Goal: Task Accomplishment & Management: Manage account settings

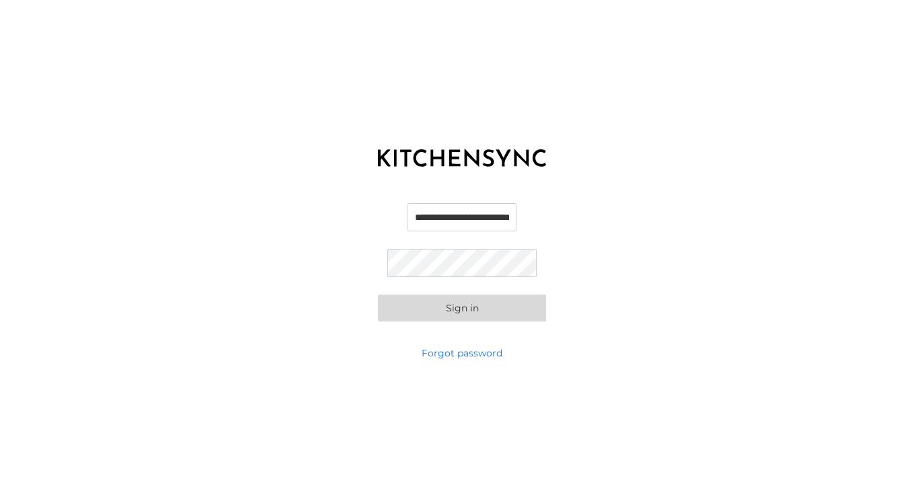
type input "**********"
click at [479, 354] on link "Forgot password" at bounding box center [462, 352] width 81 height 13
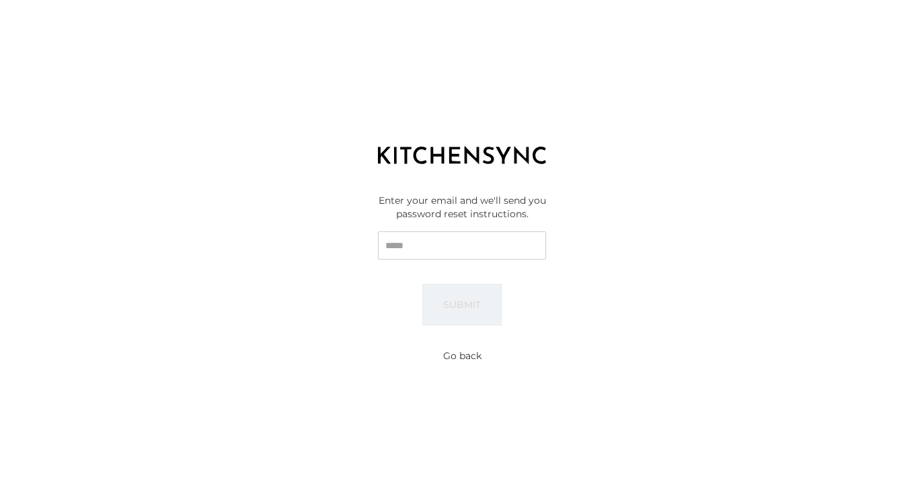
click at [520, 248] on input "Email" at bounding box center [462, 245] width 168 height 28
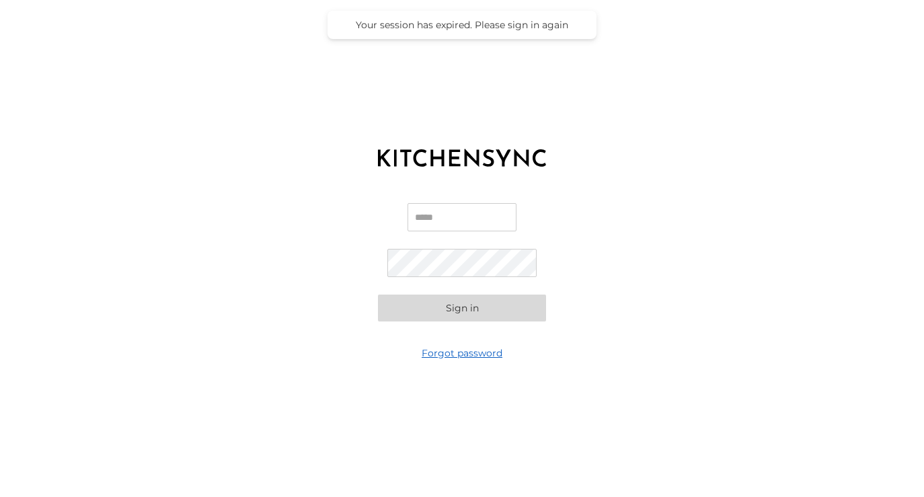
click at [449, 347] on link "Forgot password" at bounding box center [462, 352] width 81 height 13
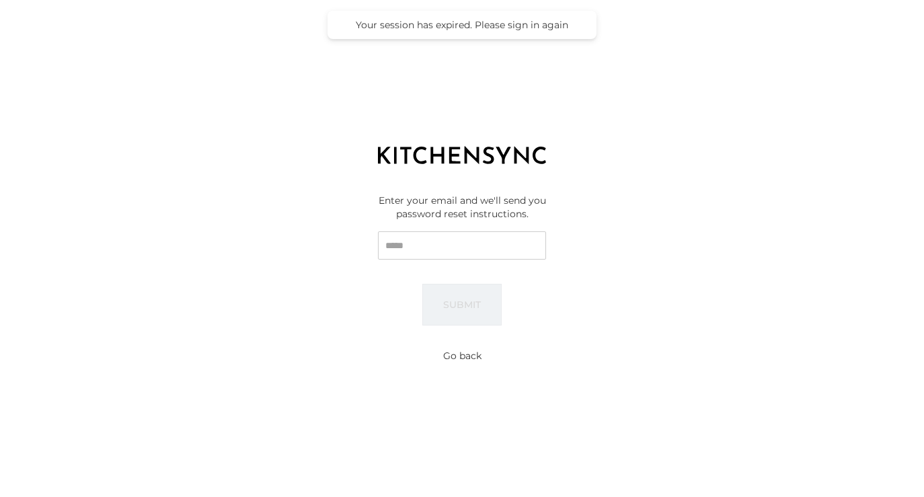
click at [420, 247] on input "Email" at bounding box center [462, 245] width 168 height 28
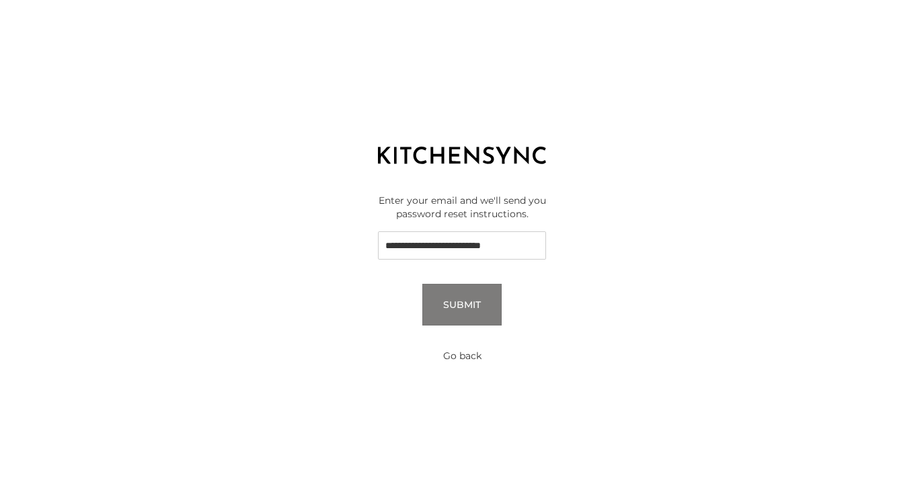
type input "**********"
click at [461, 304] on button "Submit" at bounding box center [461, 305] width 79 height 42
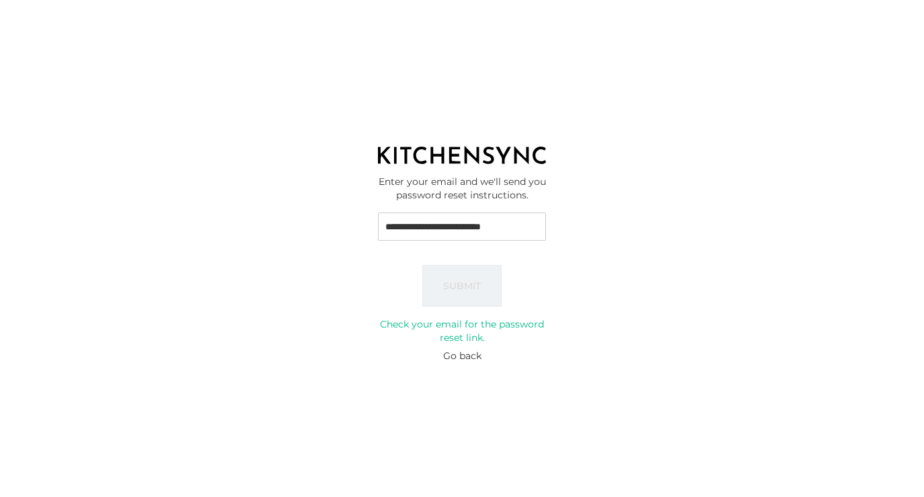
click at [469, 358] on button "Go back" at bounding box center [462, 355] width 38 height 13
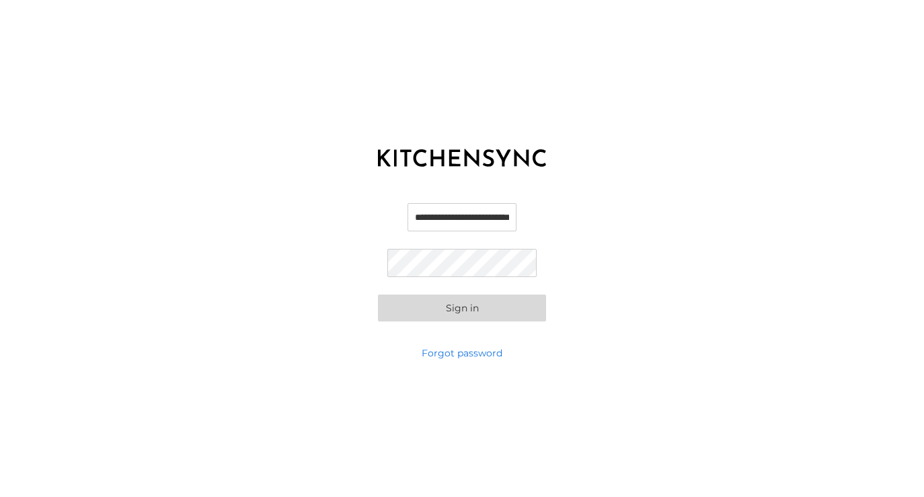
type input "**********"
click at [462, 307] on button "Sign in" at bounding box center [462, 308] width 168 height 27
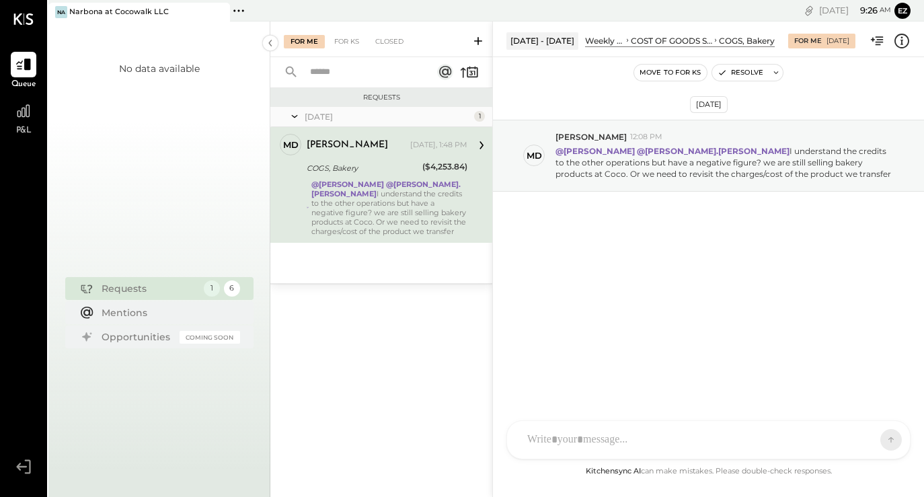
click at [36, 128] on div "P&L" at bounding box center [23, 117] width 39 height 39
click at [360, 31] on div at bounding box center [357, 31] width 19 height 19
click at [356, 27] on div at bounding box center [357, 31] width 19 height 19
click at [141, 311] on div "Mentions" at bounding box center [168, 311] width 132 height 13
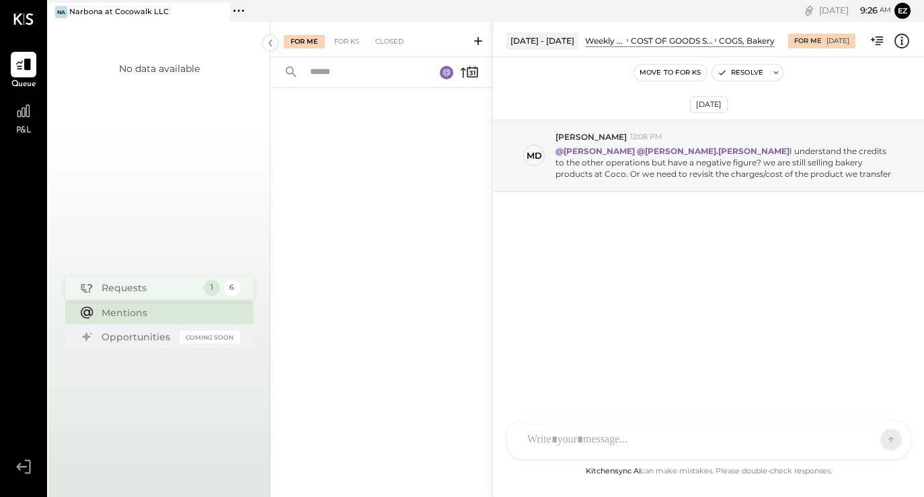
click at [160, 292] on div "Requests" at bounding box center [149, 287] width 95 height 13
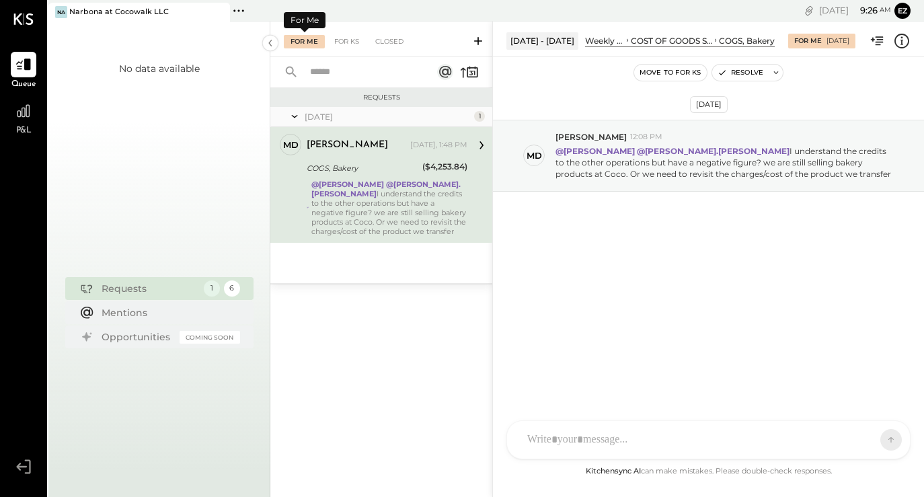
click at [309, 44] on div "For Me" at bounding box center [304, 41] width 41 height 13
click at [389, 224] on div "@Heidy Balart @rodrigo.calabrese I understand the credits to the other operatio…" at bounding box center [389, 208] width 156 height 56
click at [127, 316] on div "Mentions" at bounding box center [168, 311] width 132 height 13
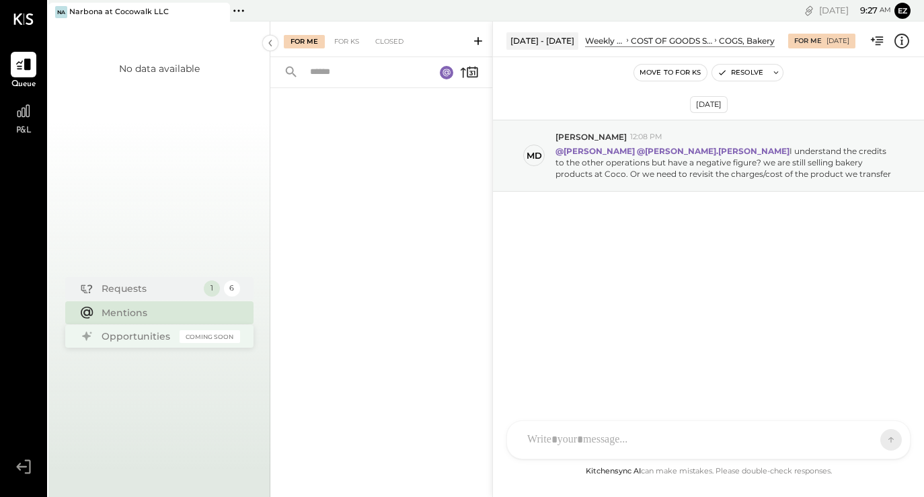
click at [131, 338] on div "Opportunities" at bounding box center [137, 336] width 71 height 13
click at [127, 291] on div "Requests" at bounding box center [149, 287] width 95 height 13
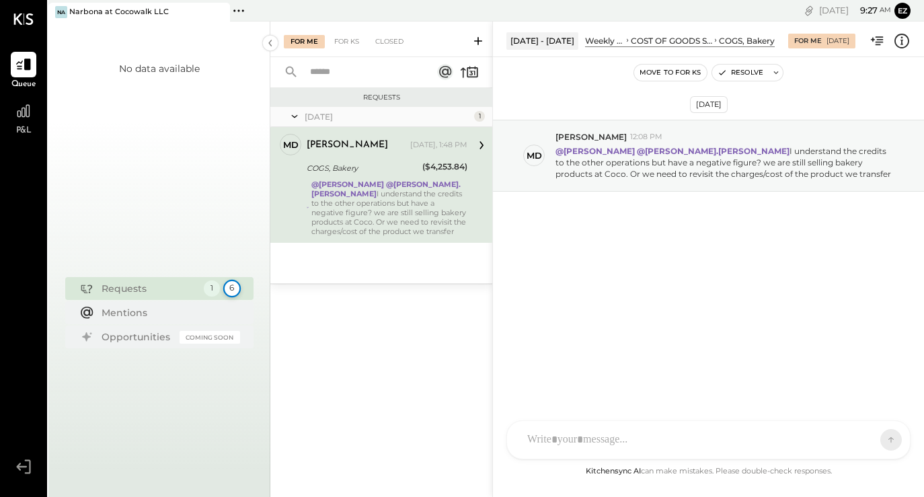
click at [231, 283] on div "6" at bounding box center [231, 288] width 17 height 17
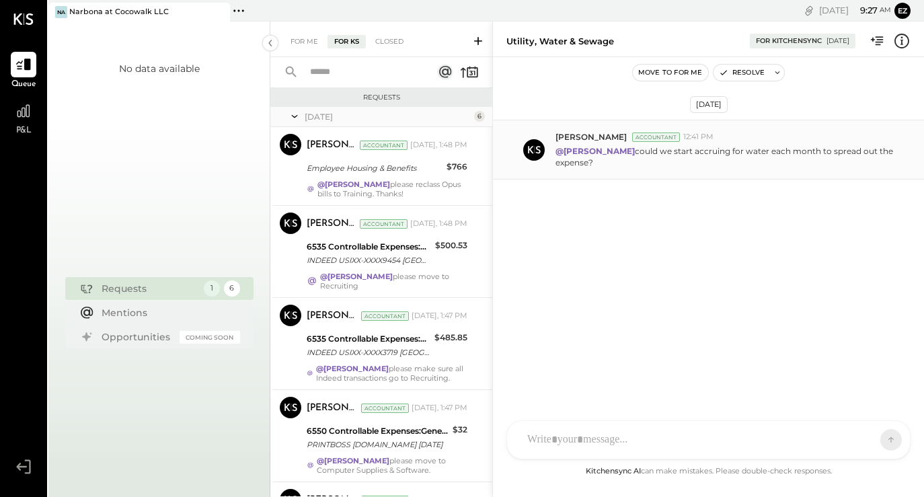
click at [742, 158] on p "@Lilia Martinez Nogueda could we start accruing for water each month to spread …" at bounding box center [725, 156] width 340 height 23
click at [307, 40] on div "For Me" at bounding box center [304, 41] width 41 height 13
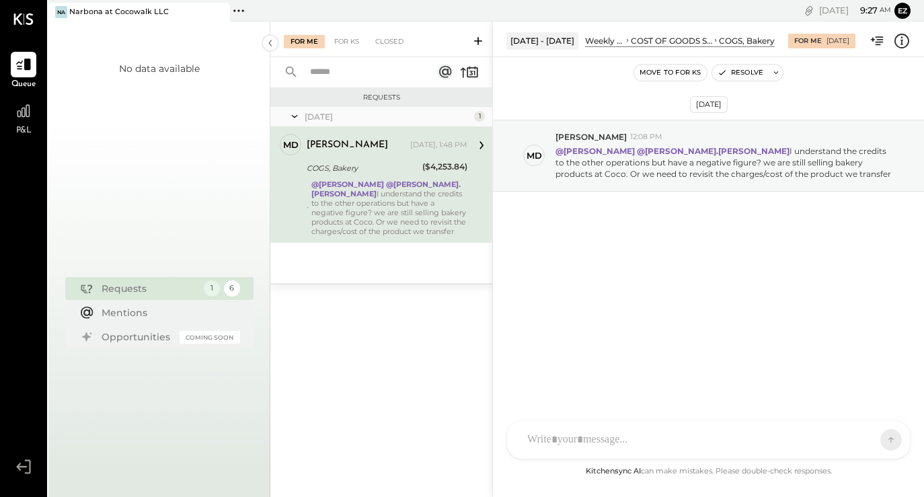
click at [354, 169] on div "COGS, Bakery" at bounding box center [363, 167] width 112 height 13
click at [568, 173] on p "@Heidy Balart @rodrigo.calabrese I understand the credits to the other operatio…" at bounding box center [725, 162] width 340 height 34
click at [483, 144] on icon at bounding box center [481, 145] width 17 height 17
click at [479, 114] on div "1" at bounding box center [479, 116] width 11 height 11
click at [134, 313] on div "Mentions" at bounding box center [168, 311] width 132 height 13
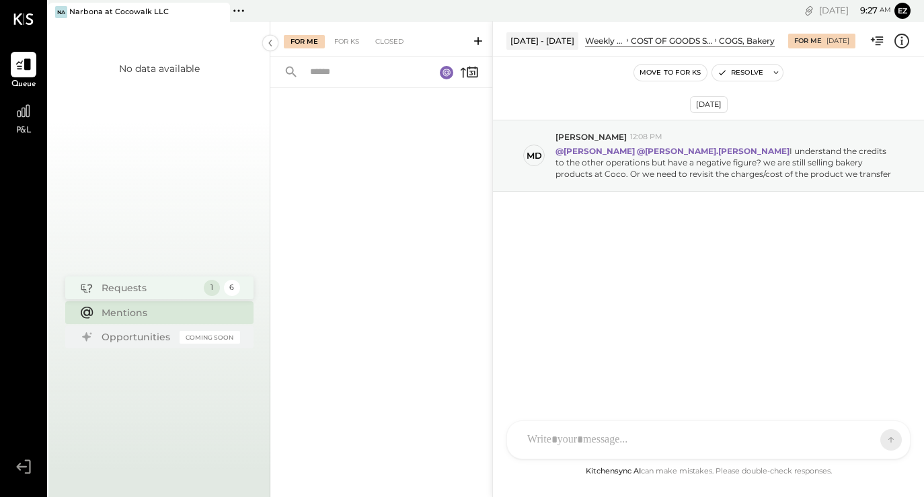
click at [221, 291] on div "1 6" at bounding box center [222, 288] width 36 height 16
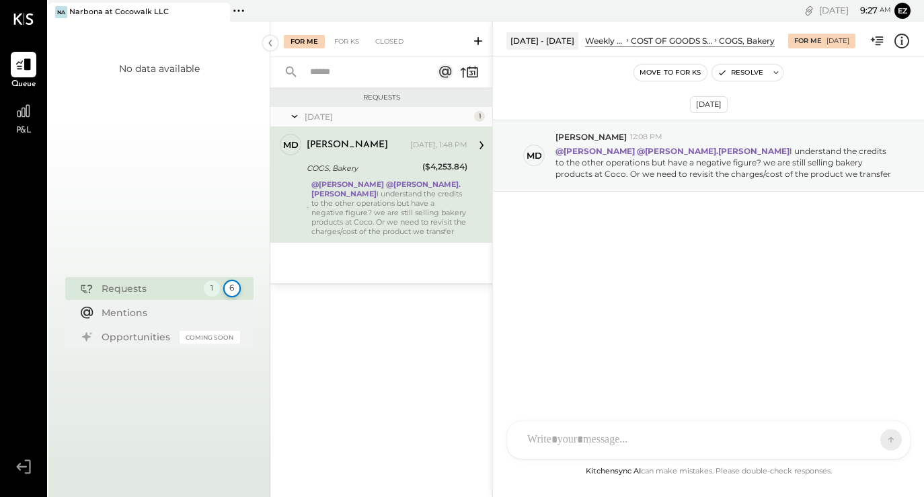
click at [229, 291] on div "6" at bounding box center [231, 288] width 17 height 17
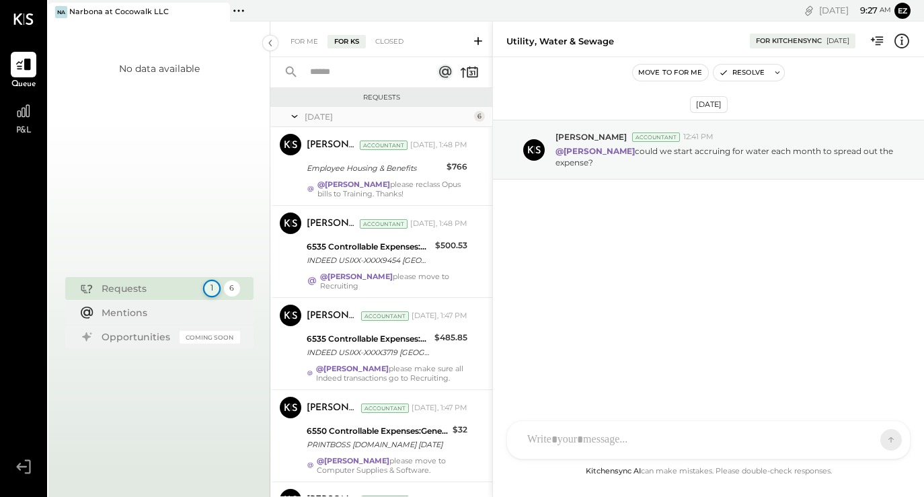
click at [208, 286] on div "1" at bounding box center [210, 288] width 17 height 17
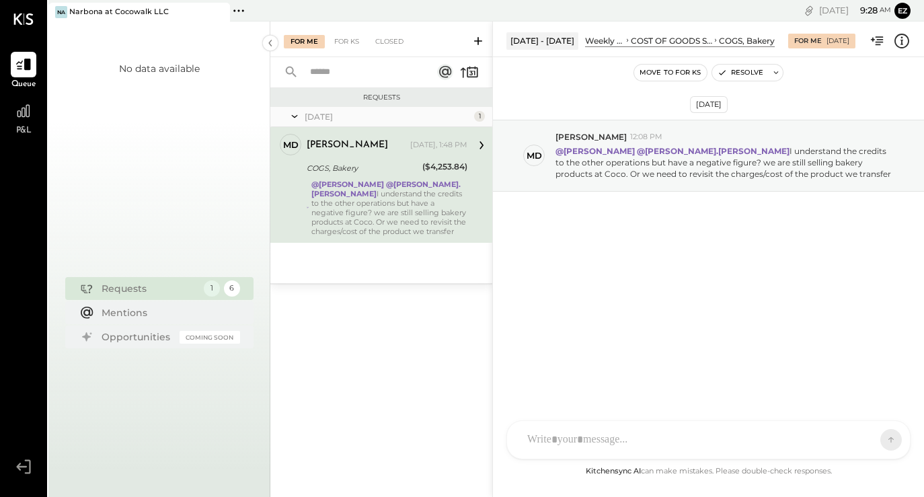
click at [373, 236] on div "Md Miguel de Arregui Owner Miguel de Arregui Yesterday, 1:48 PM COGS, Bakery ($…" at bounding box center [381, 185] width 222 height 116
click at [631, 38] on div "COST OF GOODS SOLD (COGS)" at bounding box center [671, 40] width 81 height 11
click at [239, 7] on icon at bounding box center [238, 10] width 17 height 17
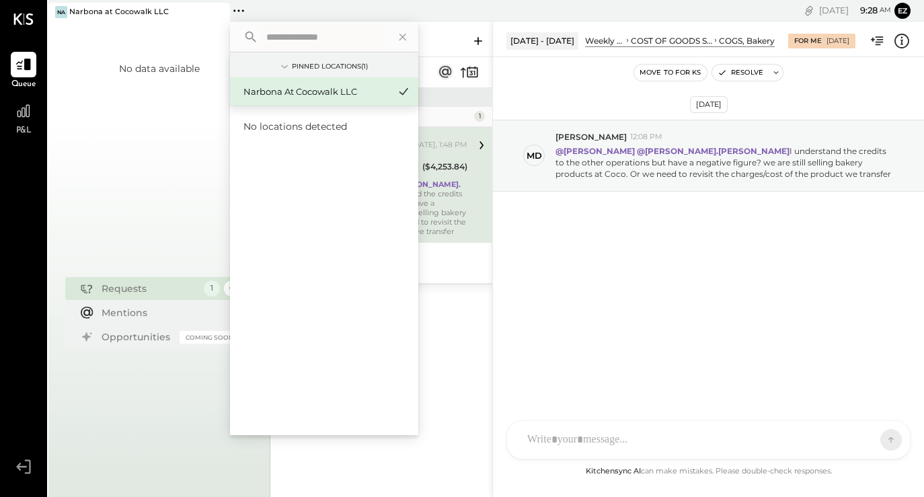
click at [278, 128] on span "No locations detected" at bounding box center [295, 126] width 104 height 12
click at [405, 37] on icon at bounding box center [402, 36] width 17 height 17
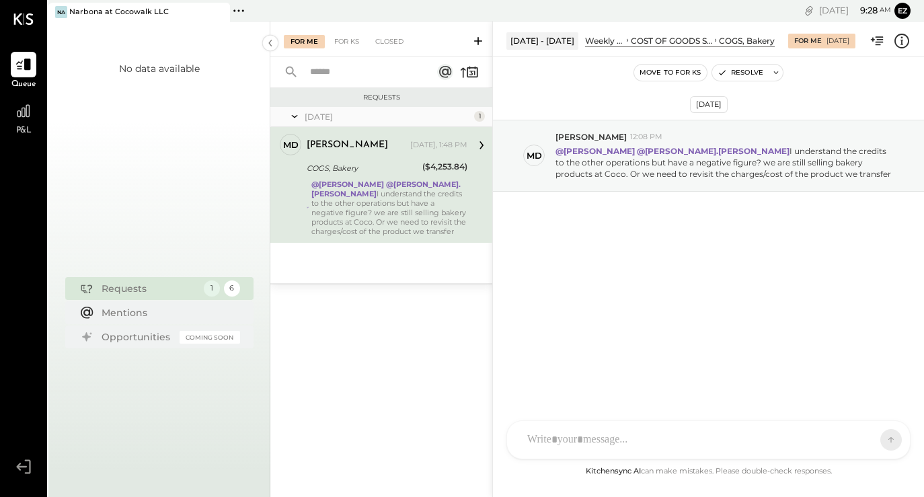
click at [22, 78] on div "Queue" at bounding box center [24, 71] width 26 height 39
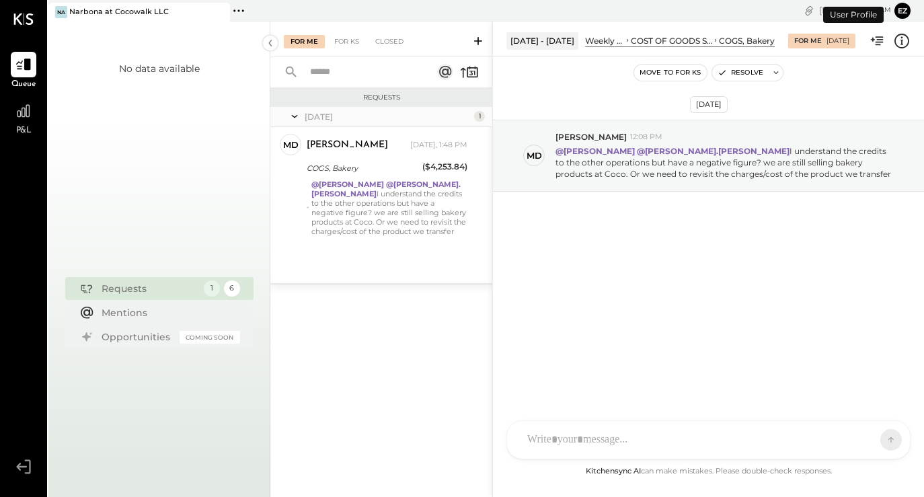
click at [904, 12] on button "Ez" at bounding box center [902, 11] width 16 height 16
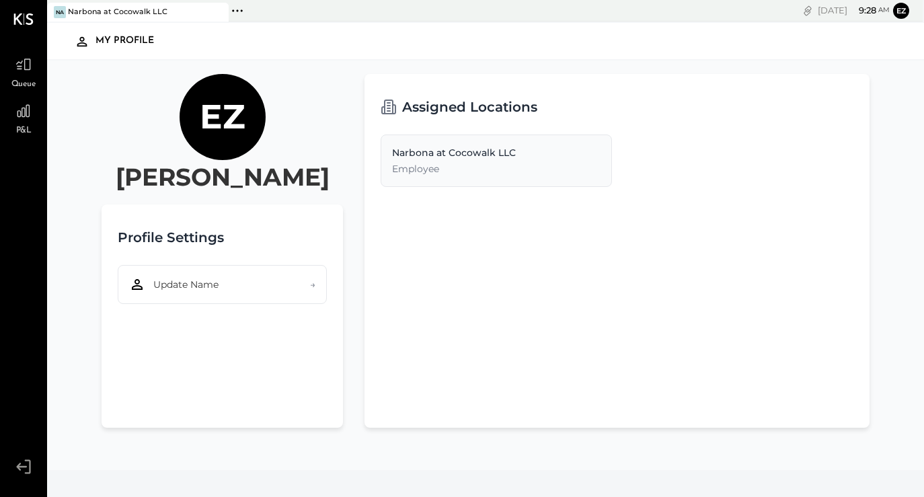
click at [241, 9] on icon at bounding box center [237, 10] width 17 height 17
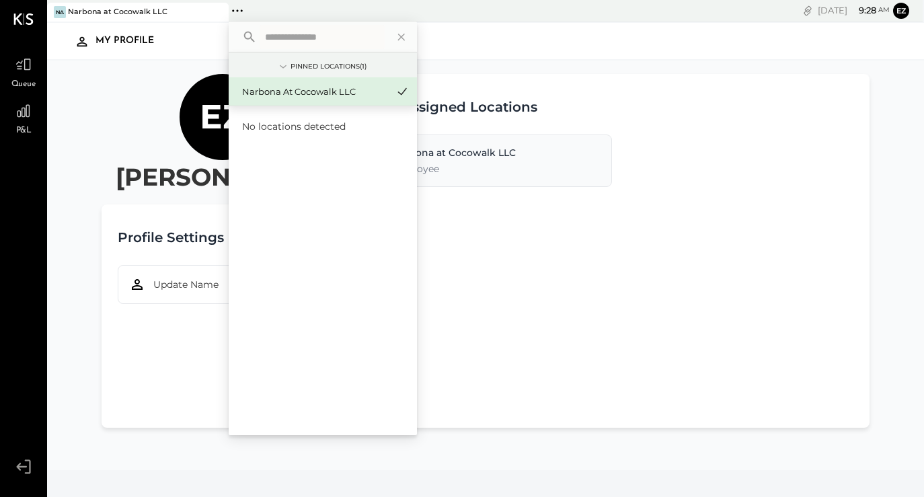
click at [609, 347] on div "Assigned Locations Narbona at Cocowalk LLC Employee" at bounding box center [616, 251] width 504 height 354
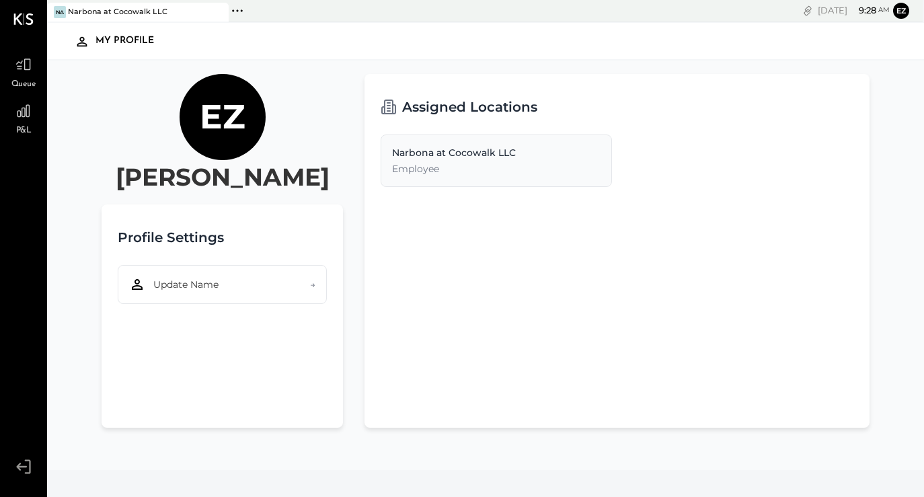
click at [830, 9] on div "User Profile" at bounding box center [853, 15] width 61 height 16
